Goal: Communication & Community: Answer question/provide support

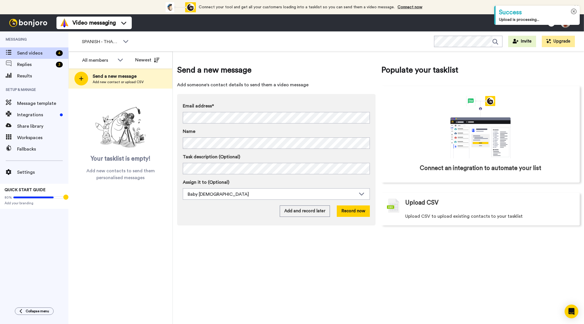
click at [574, 13] on icon at bounding box center [574, 12] width 6 height 6
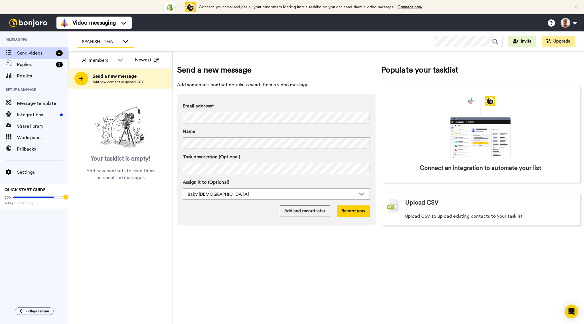
click at [122, 43] on icon at bounding box center [125, 41] width 7 height 6
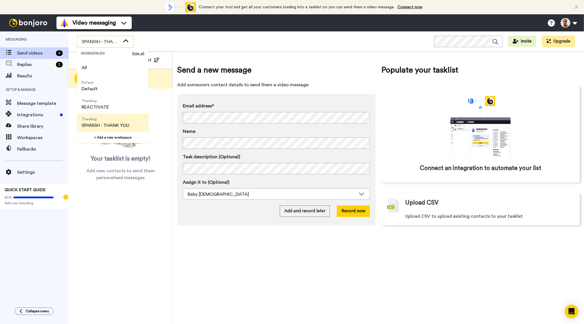
click at [110, 125] on span "SPANISH - THANK YOU" at bounding box center [106, 125] width 48 height 7
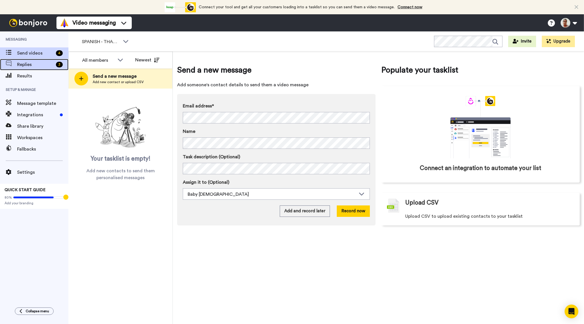
click at [48, 66] on span "Replies" at bounding box center [35, 64] width 37 height 7
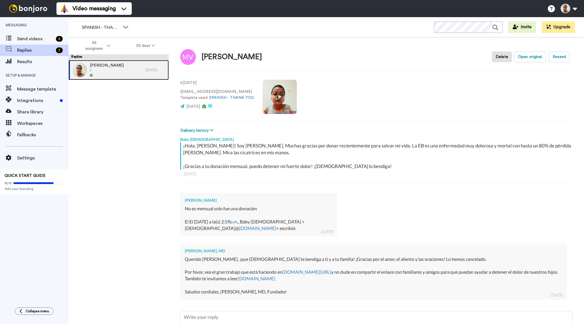
click at [99, 74] on div at bounding box center [107, 75] width 34 height 4
type textarea "x"
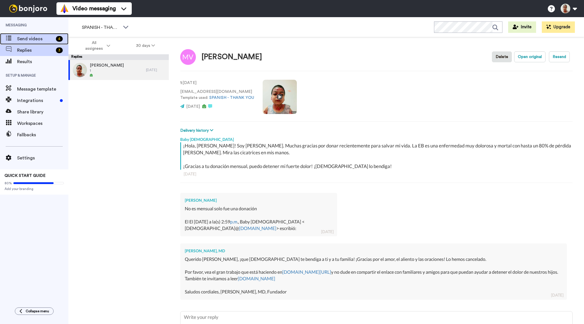
click at [41, 40] on span "Send videos" at bounding box center [35, 38] width 37 height 7
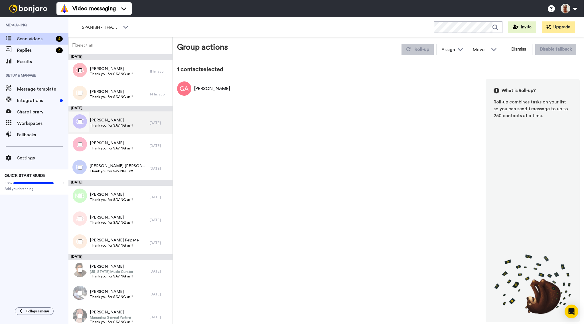
scroll to position [301, 0]
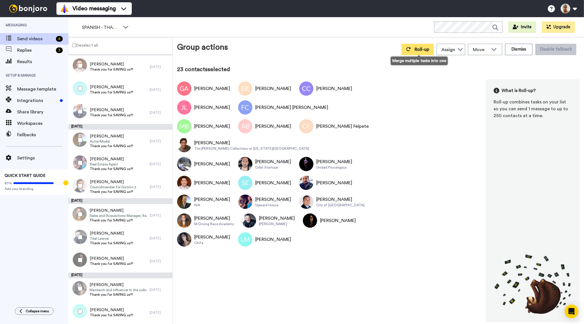
click at [426, 50] on span "Roll-up" at bounding box center [422, 49] width 15 height 5
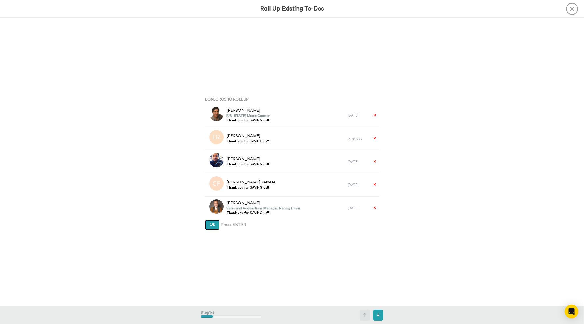
click at [212, 226] on span "Ok" at bounding box center [212, 224] width 5 height 4
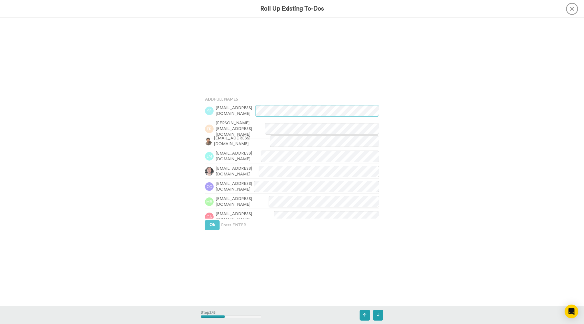
scroll to position [288, 0]
click at [212, 230] on div "Add Full Names slendoiro1@hotmail.es emily.reina2710@gmail.com saldanahector443…" at bounding box center [292, 162] width 183 height 162
click at [212, 225] on span "Ok" at bounding box center [212, 224] width 5 height 4
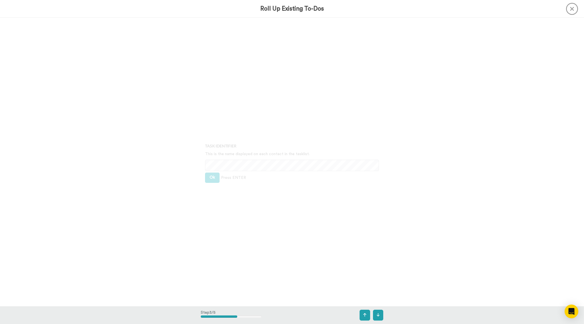
click at [213, 225] on div "Task Identifier This is the name displayed on each contact in the tasklist. Ok …" at bounding box center [292, 162] width 183 height 162
click at [216, 179] on button "Ok" at bounding box center [212, 177] width 15 height 10
click at [215, 178] on button "Ok" at bounding box center [212, 173] width 15 height 10
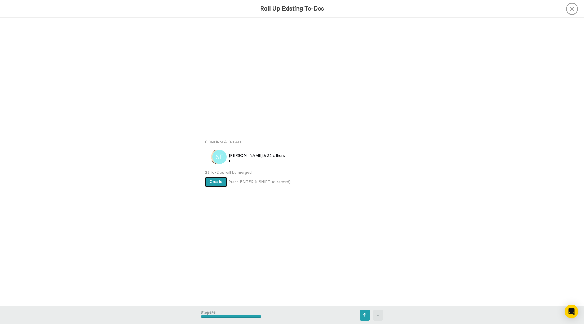
click at [216, 183] on span "Create" at bounding box center [216, 181] width 13 height 4
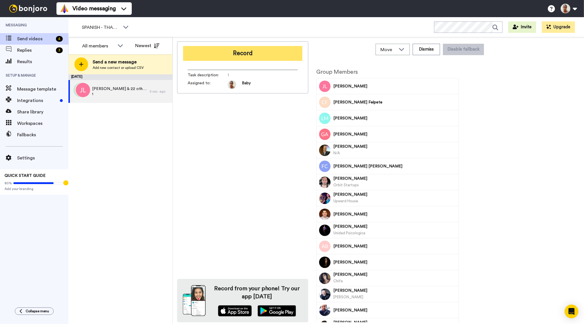
click at [212, 51] on button "Record" at bounding box center [242, 53] width 119 height 15
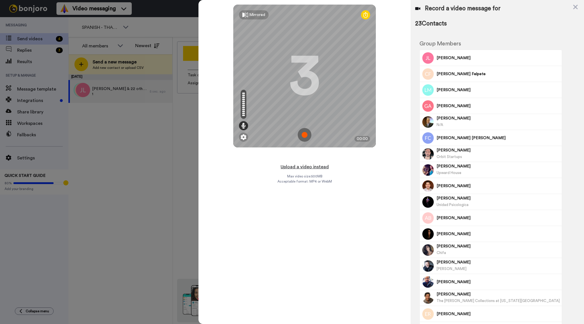
click at [316, 167] on button "Upload a video instead" at bounding box center [305, 166] width 52 height 7
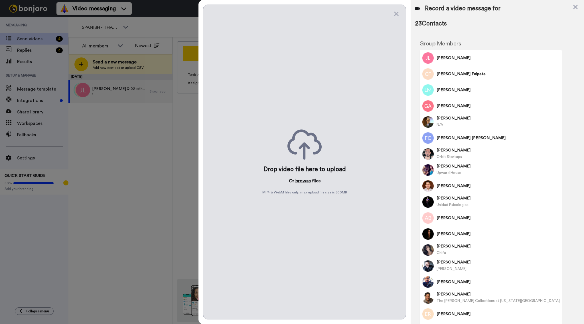
click at [301, 181] on button "browse" at bounding box center [303, 180] width 15 height 7
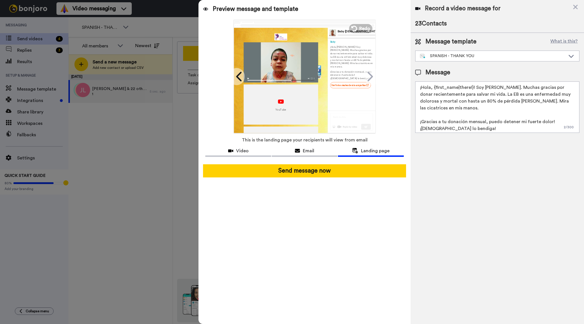
click at [348, 154] on button "Landing page" at bounding box center [371, 151] width 66 height 11
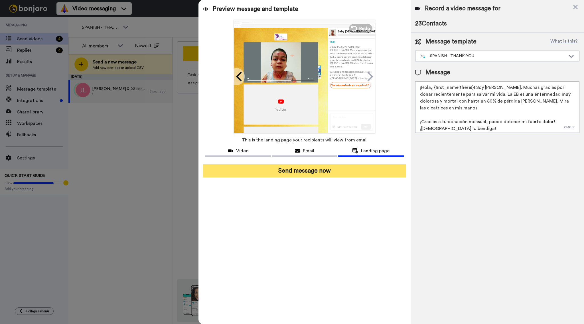
click at [342, 169] on button "Send message now" at bounding box center [304, 170] width 203 height 13
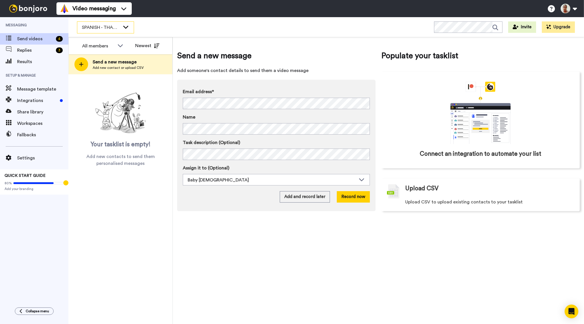
click at [101, 28] on span "SPANISH - THANK YOU" at bounding box center [101, 27] width 38 height 7
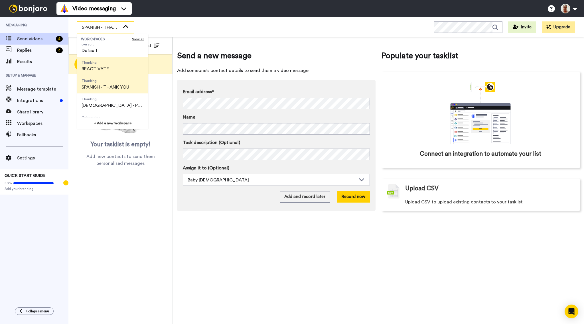
scroll to position [29, 0]
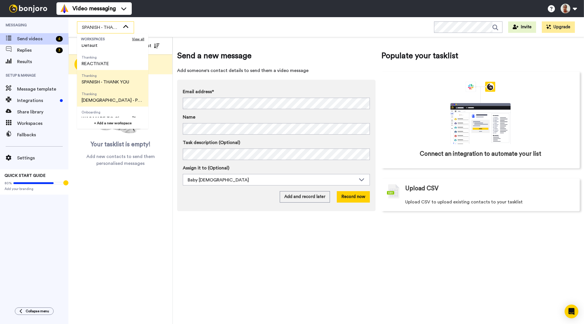
click at [98, 97] on span "[DEMOGRAPHIC_DATA] - PLEASE DONATE" at bounding box center [113, 100] width 62 height 7
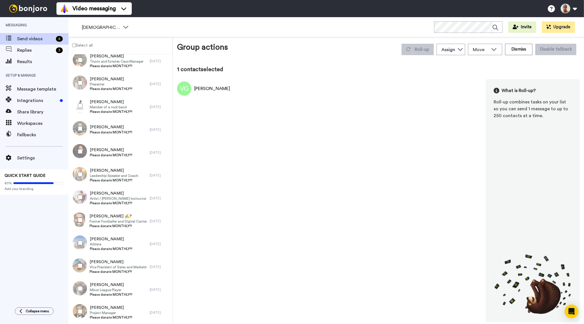
scroll to position [2926, 0]
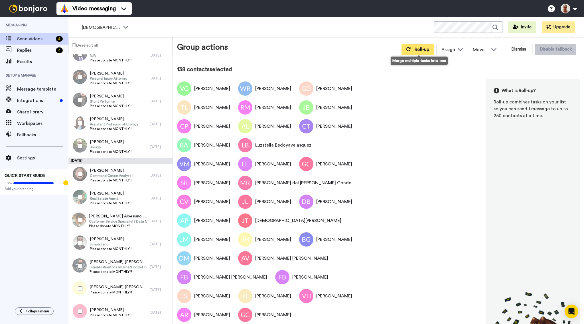
click at [411, 50] on icon at bounding box center [408, 49] width 5 height 5
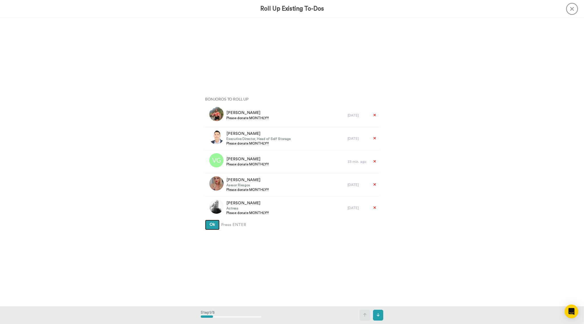
click at [214, 223] on span "Ok" at bounding box center [212, 224] width 5 height 4
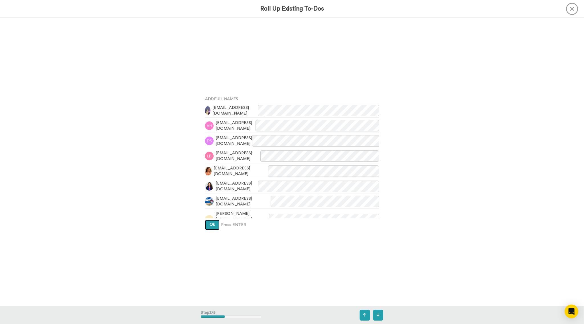
click at [212, 223] on span "Ok" at bounding box center [212, 224] width 5 height 4
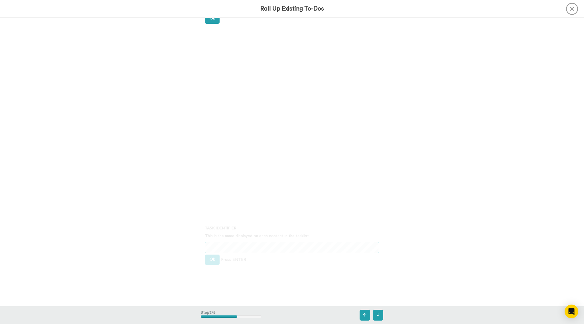
scroll to position [576, 0]
click at [213, 179] on span "Ok" at bounding box center [212, 177] width 5 height 4
click at [213, 174] on span "Ok" at bounding box center [212, 173] width 5 height 4
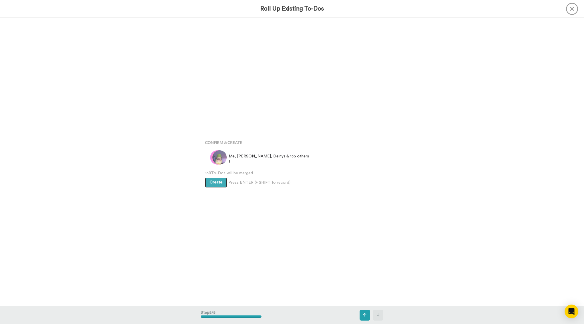
scroll to position [1152, 0]
click at [213, 179] on button "Create" at bounding box center [216, 182] width 22 height 10
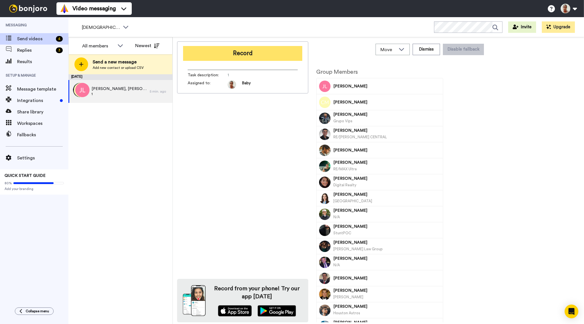
click at [211, 48] on button "Record" at bounding box center [242, 53] width 119 height 15
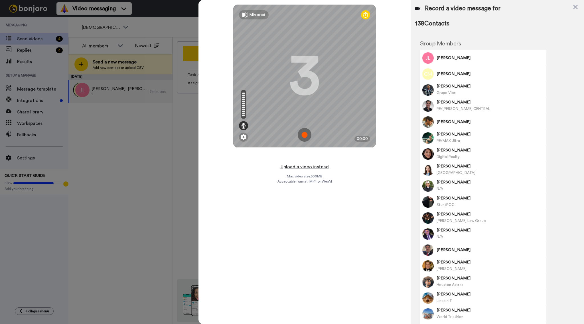
click at [300, 167] on button "Upload a video instead" at bounding box center [305, 166] width 52 height 7
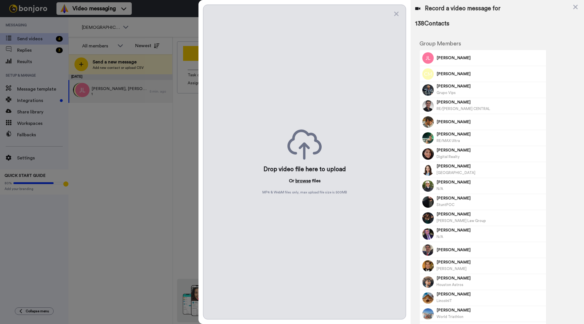
click at [302, 182] on button "browse" at bounding box center [303, 180] width 15 height 7
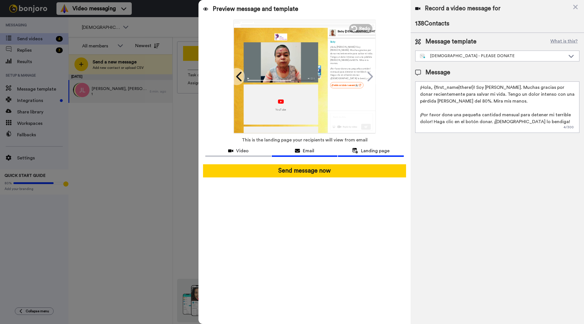
click at [300, 152] on icon at bounding box center [297, 150] width 5 height 5
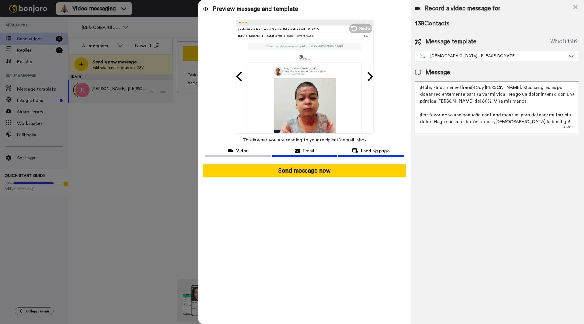
click at [358, 146] on button "Landing page" at bounding box center [371, 151] width 66 height 11
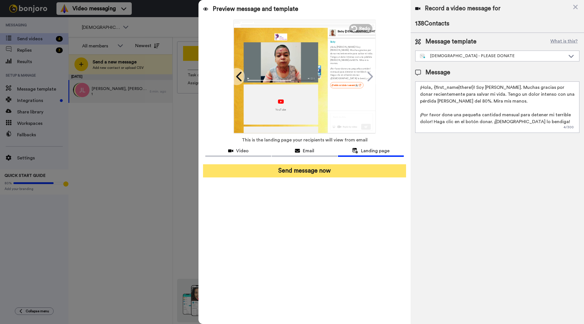
click at [314, 174] on button "Send message now" at bounding box center [304, 170] width 203 height 13
